Goal: Task Accomplishment & Management: Manage account settings

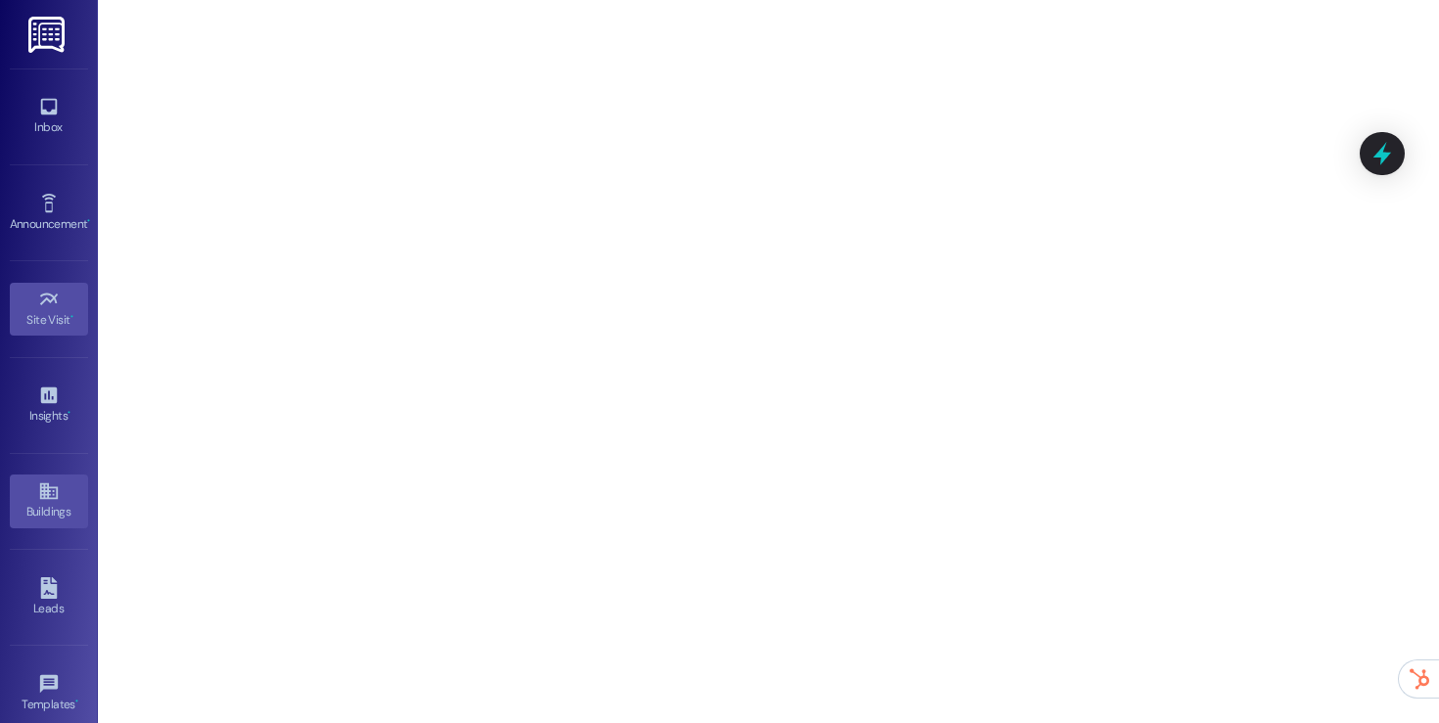
scroll to position [210, 0]
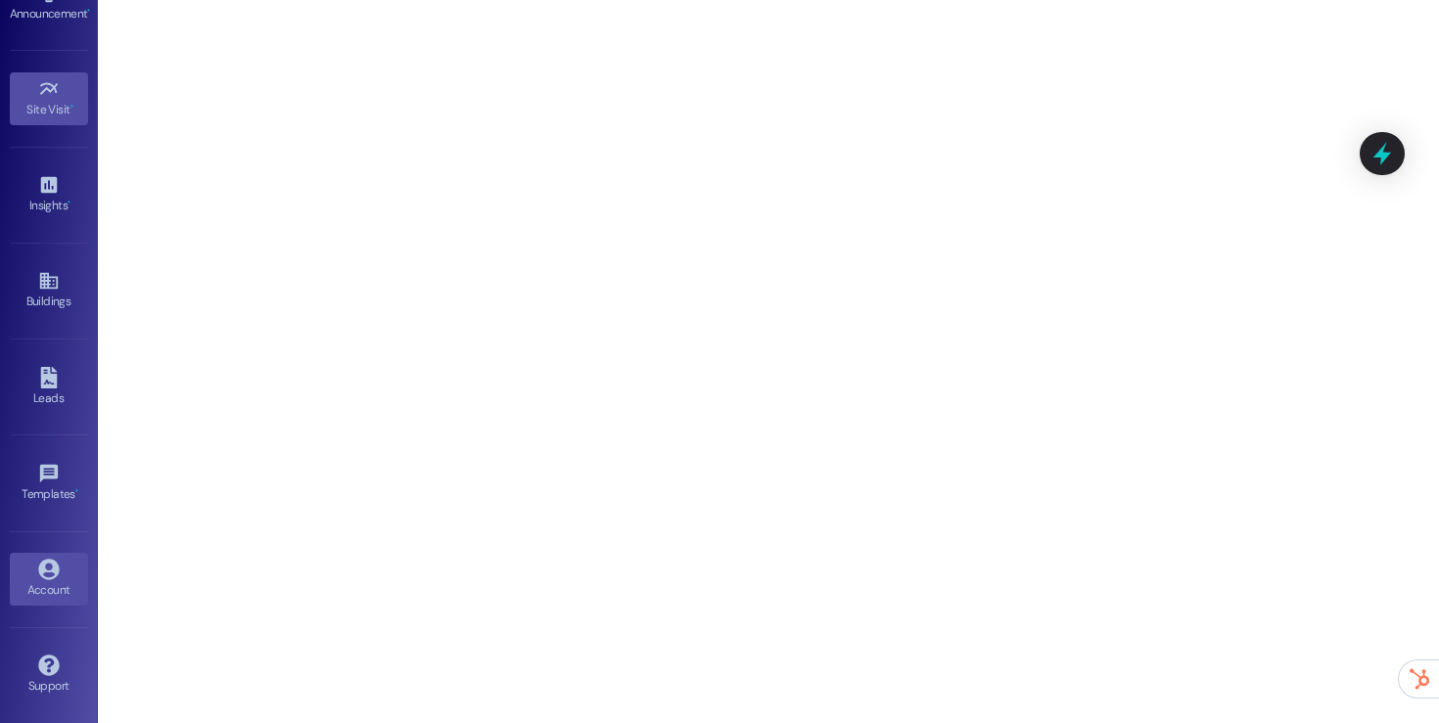
click at [39, 587] on div "Account" at bounding box center [49, 590] width 98 height 20
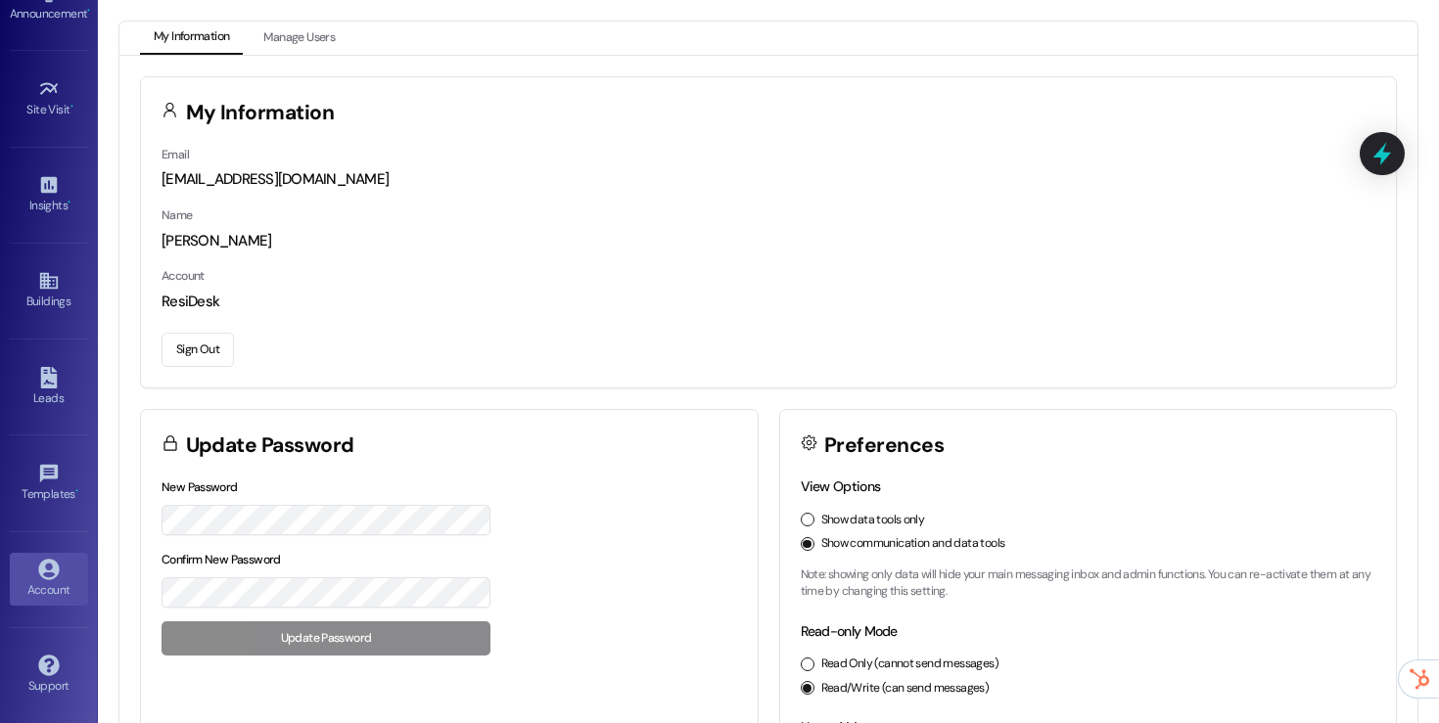
click at [214, 349] on button "Sign Out" at bounding box center [197, 350] width 72 height 34
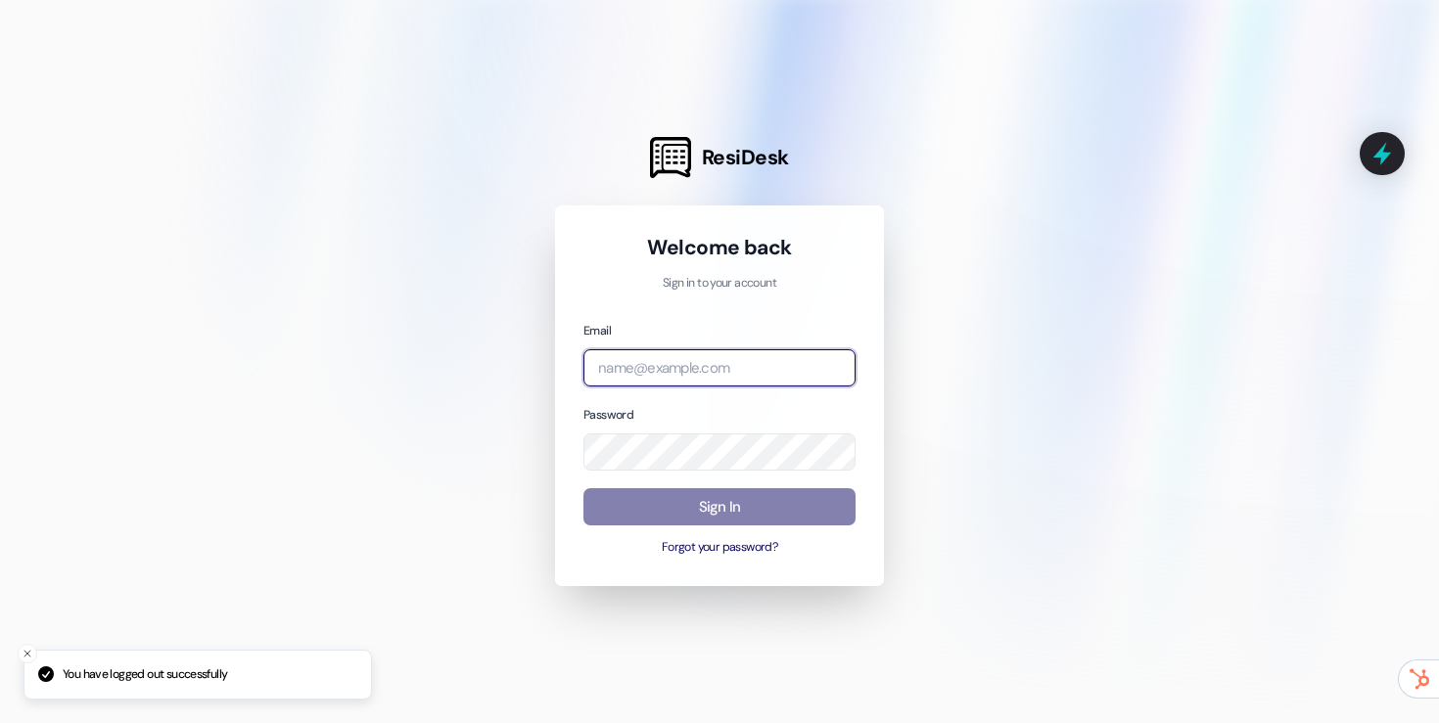
click at [733, 356] on input "email" at bounding box center [719, 368] width 272 height 38
type input "[EMAIL_ADDRESS][DOMAIN_NAME]"
